Goal: Find specific page/section: Find specific page/section

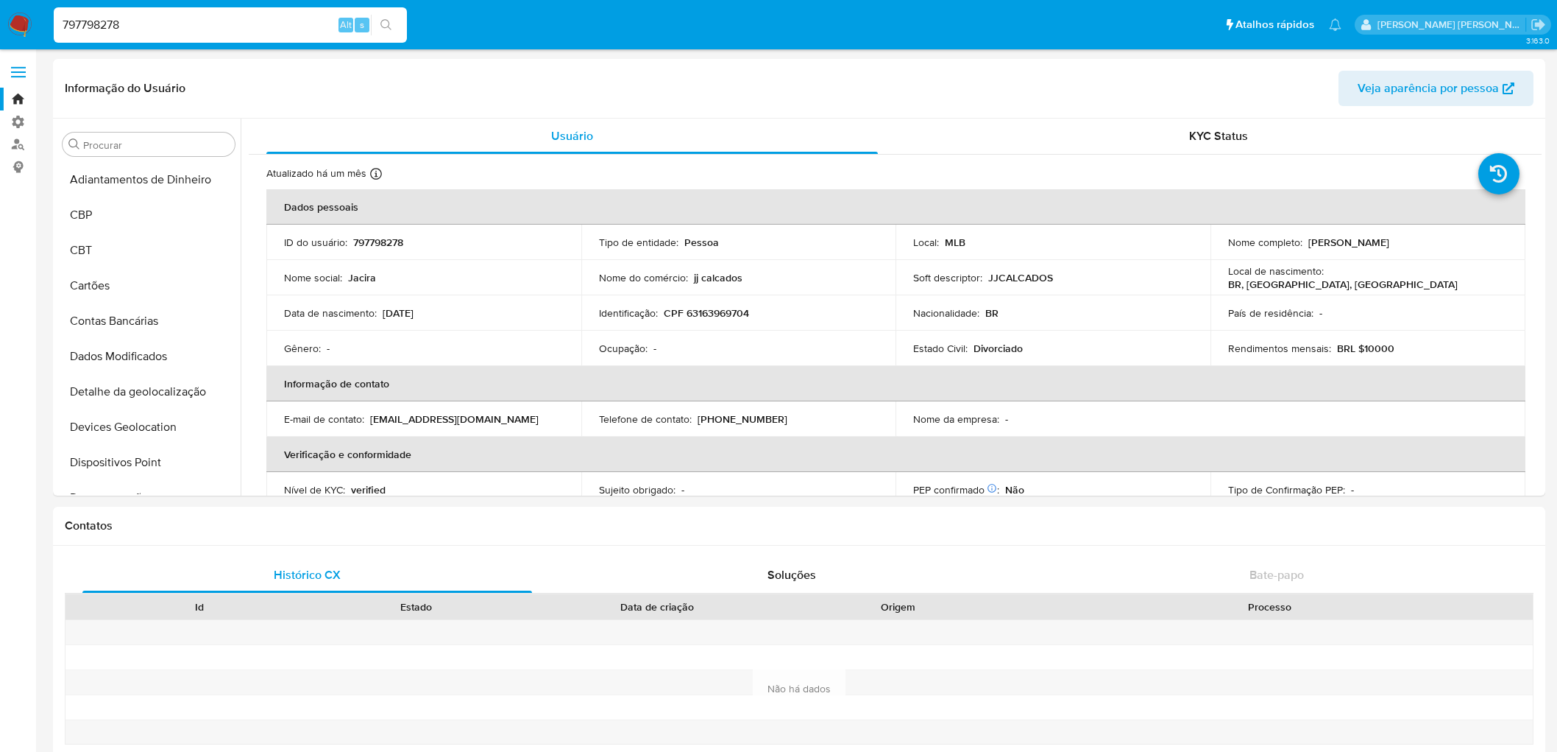
select select "10"
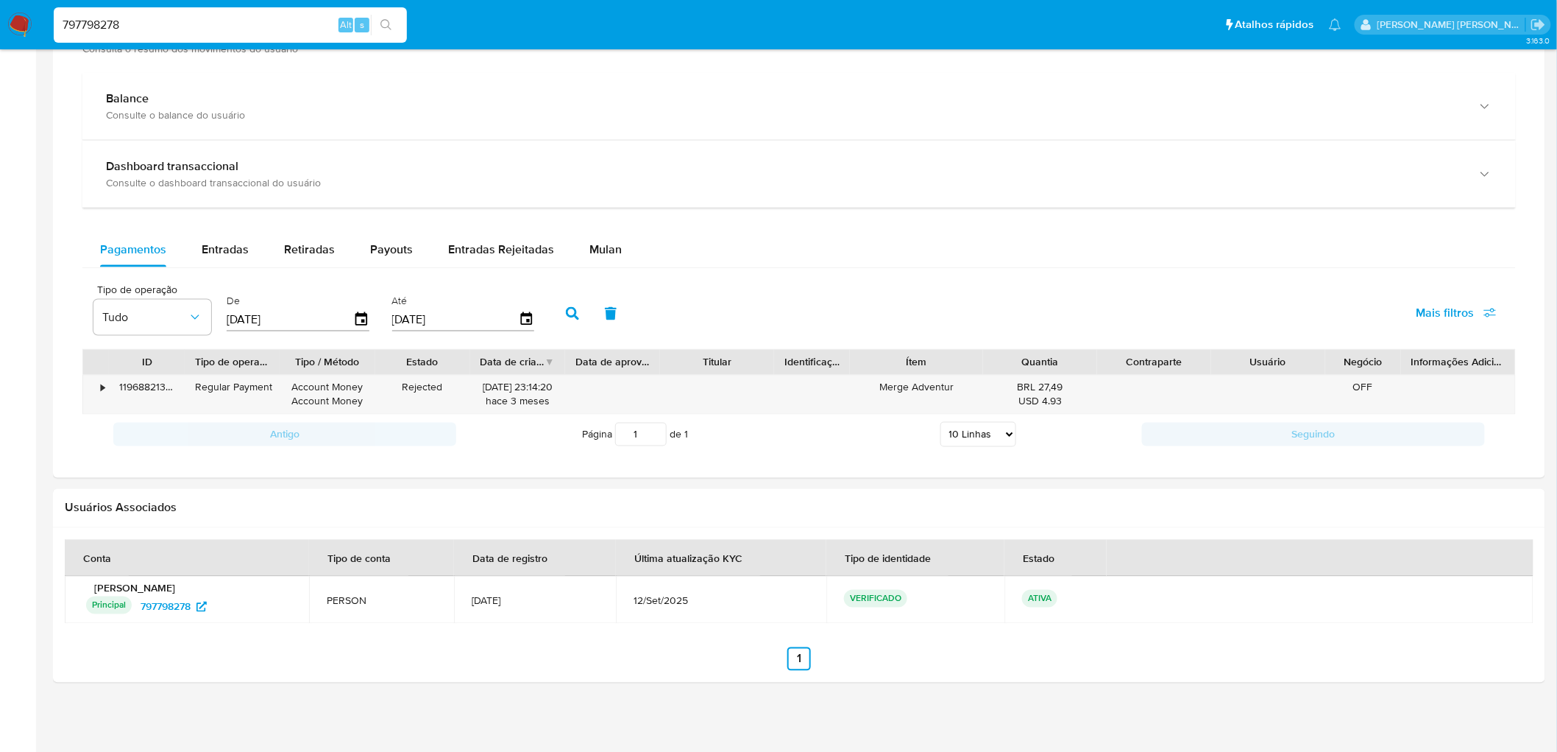
scroll to position [627, 0]
click at [239, 37] on div "797798278 Alt s" at bounding box center [230, 24] width 353 height 35
click at [232, 26] on input "797798278" at bounding box center [230, 24] width 353 height 19
paste input "2038877799"
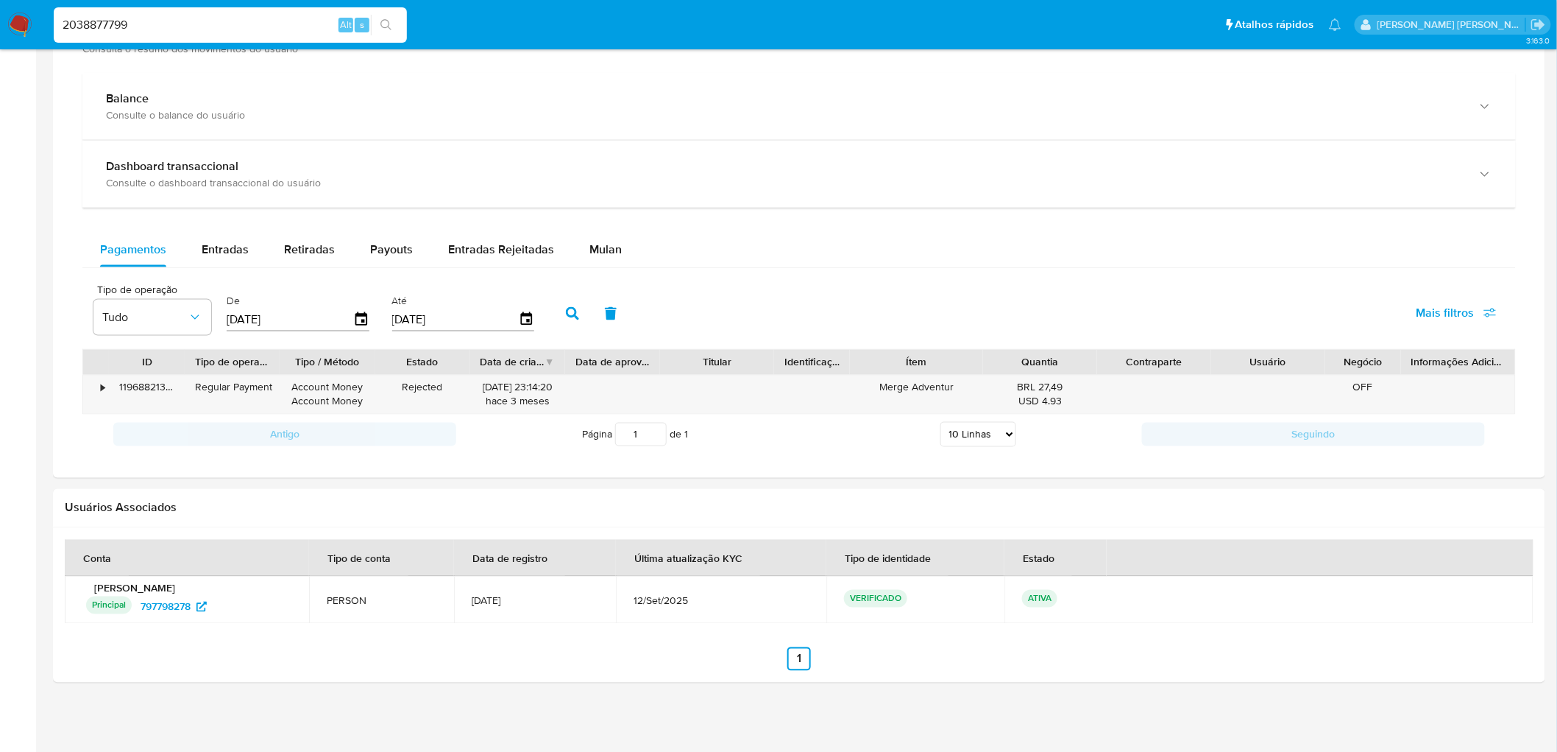
type input "2038877799"
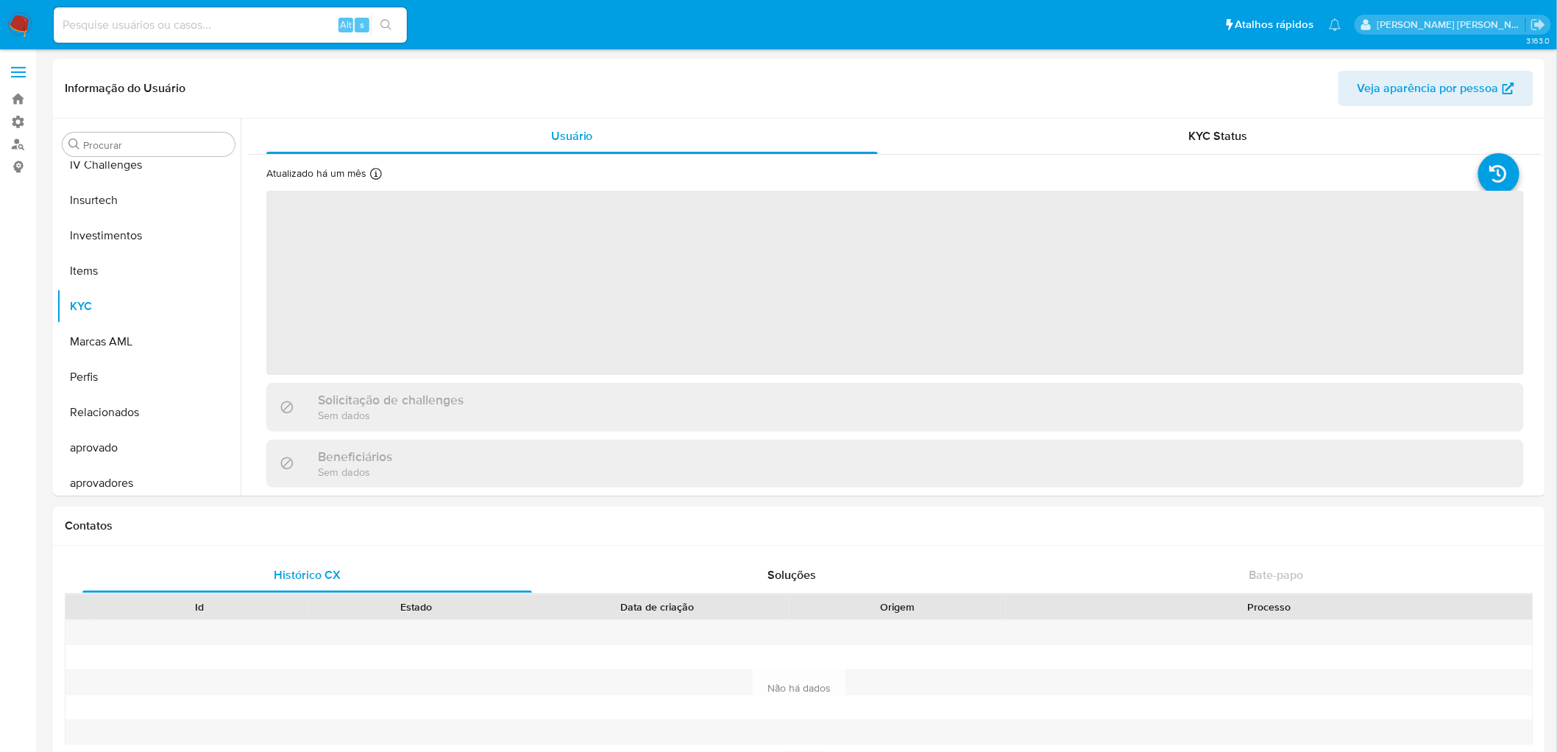
scroll to position [657, 0]
select select "10"
click at [191, 23] on input at bounding box center [230, 24] width 353 height 19
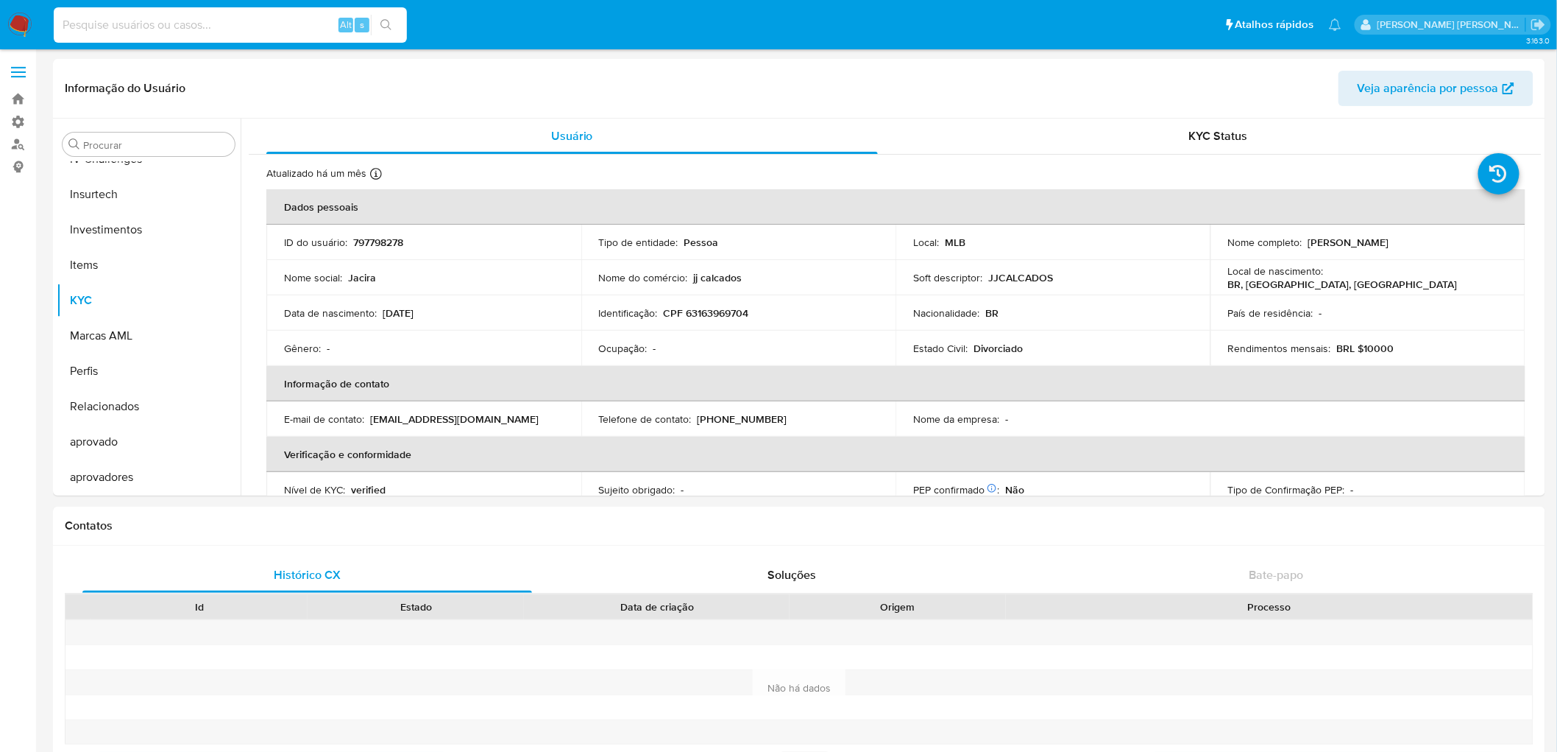
paste input "2038877799"
type input "2038877799"
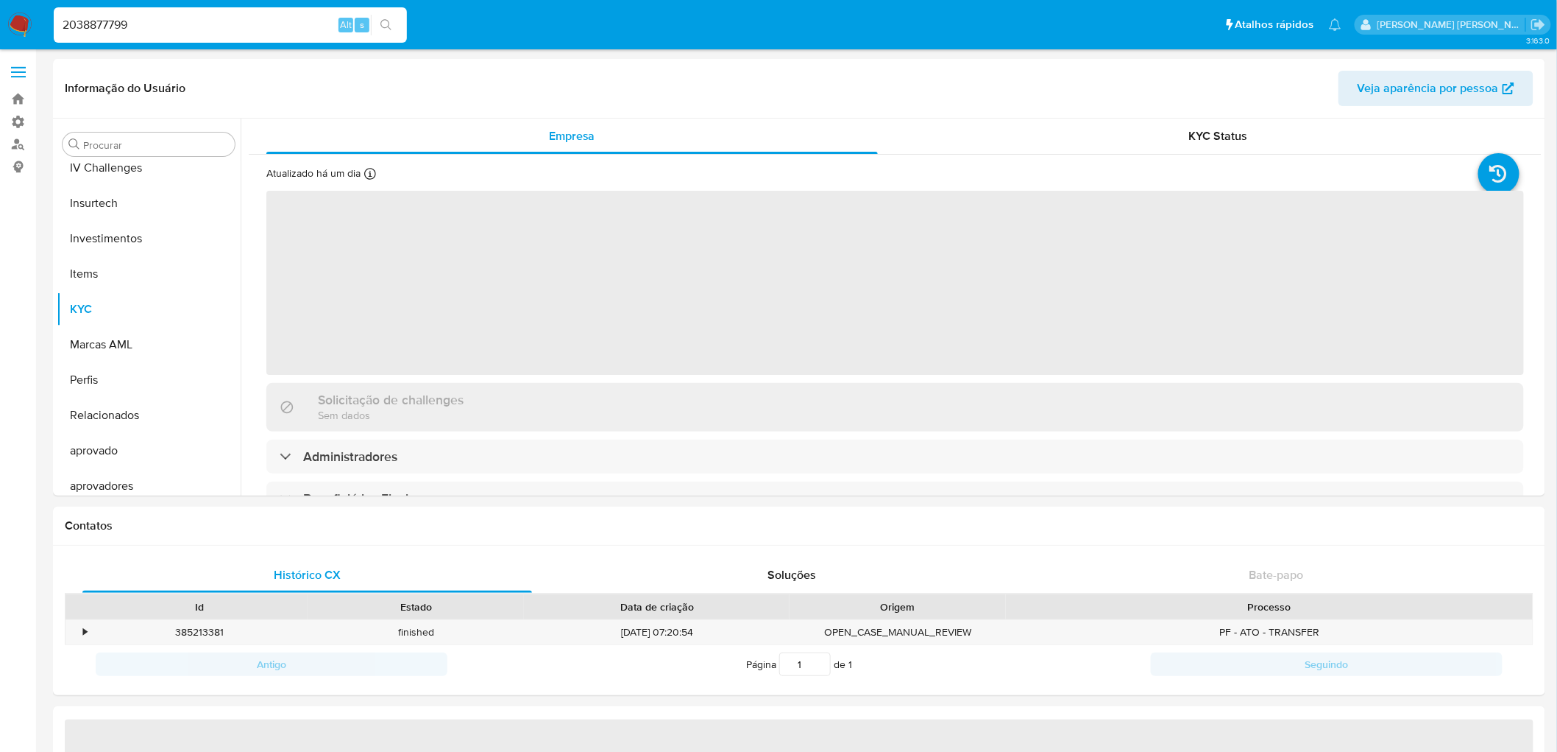
scroll to position [657, 0]
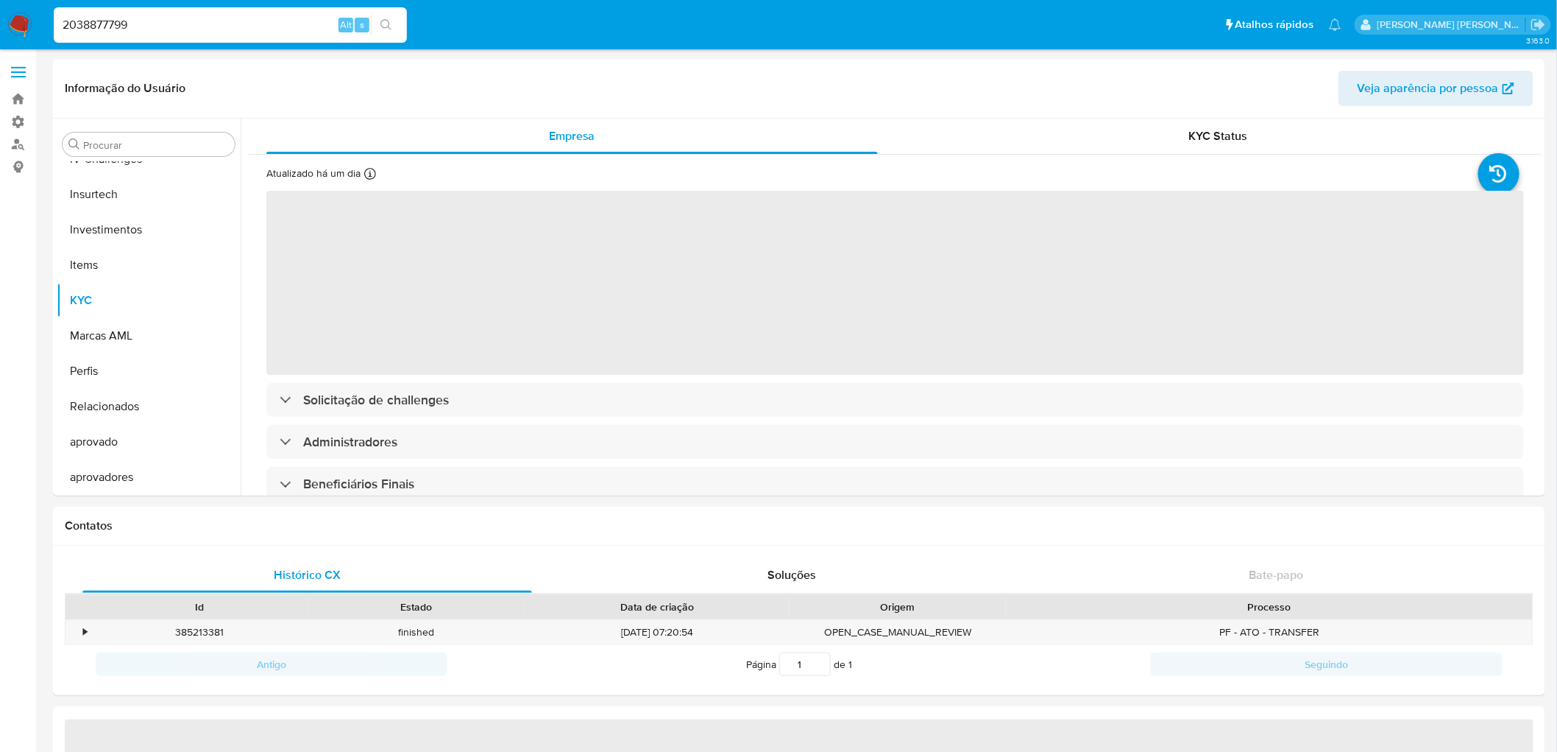
select select "10"
